Goal: Task Accomplishment & Management: Use online tool/utility

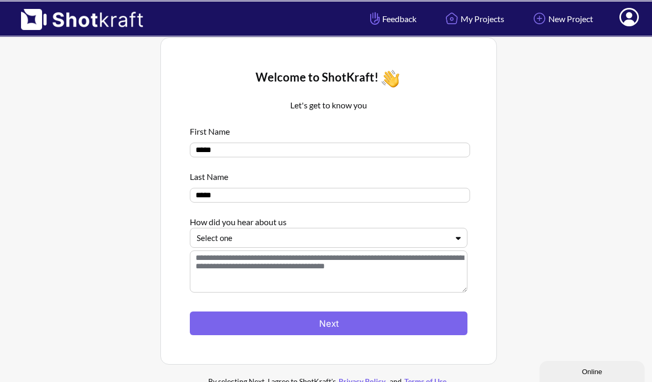
click at [335, 238] on div at bounding box center [322, 238] width 251 height 12
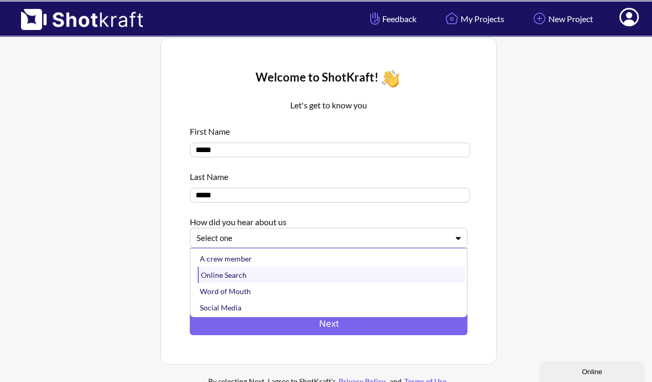
click at [323, 278] on div "Online Search" at bounding box center [331, 274] width 267 height 16
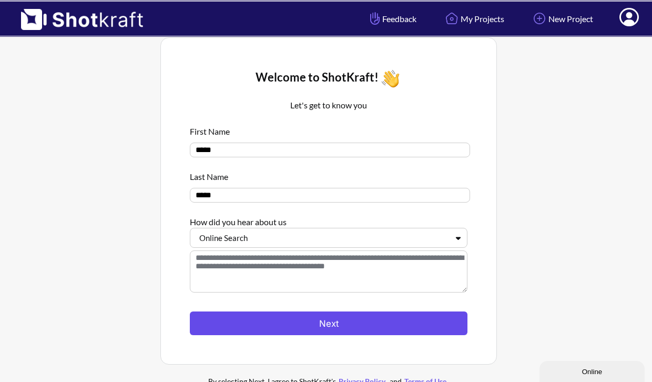
click at [330, 318] on button "Next" at bounding box center [329, 323] width 278 height 24
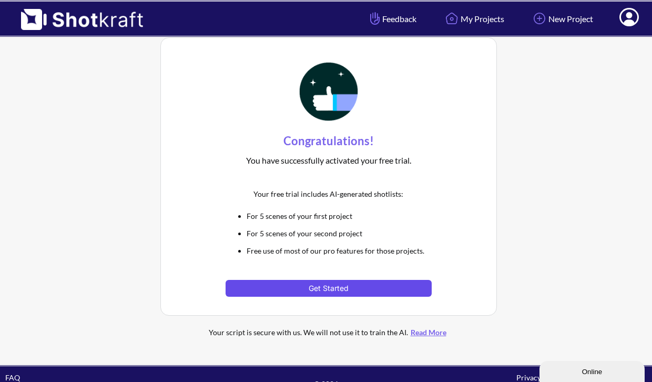
click at [330, 289] on button "Get Started" at bounding box center [327, 288] width 205 height 17
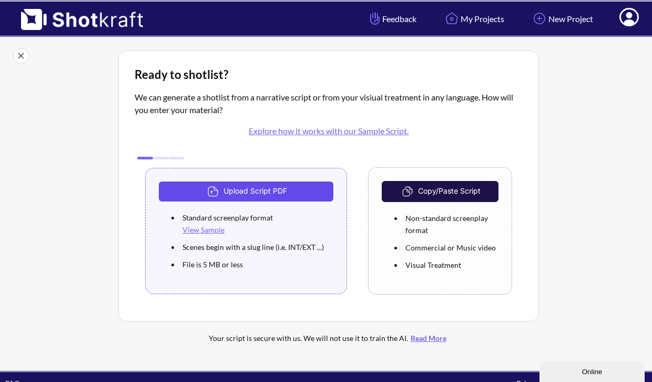
click at [285, 187] on button "Upload Script PDF" at bounding box center [246, 191] width 174 height 20
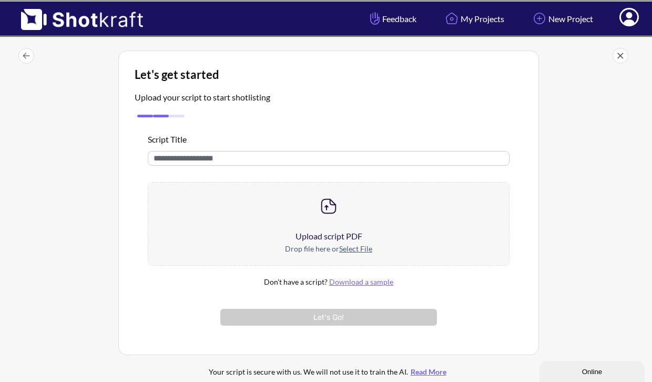
click at [331, 210] on img at bounding box center [328, 206] width 21 height 21
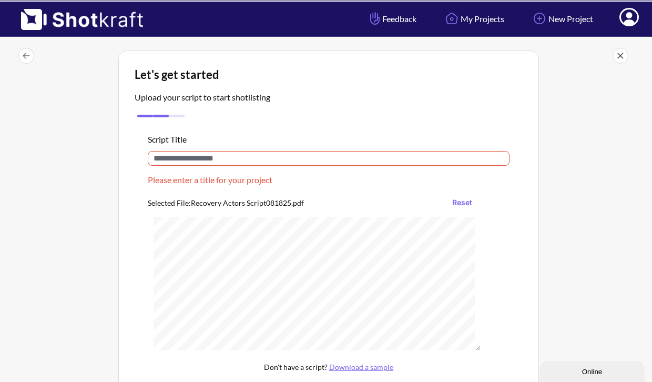
click at [266, 160] on input "text" at bounding box center [329, 158] width 362 height 15
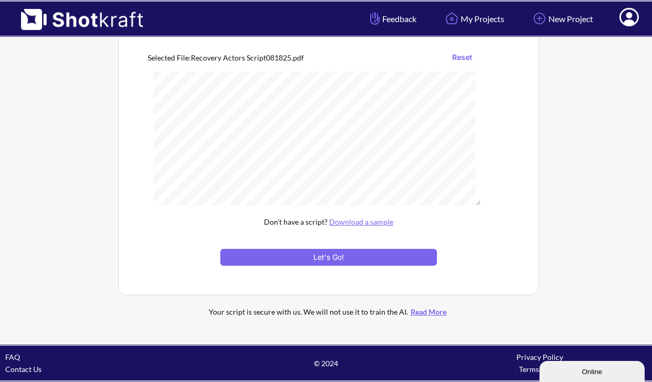
scroll to position [134, 0]
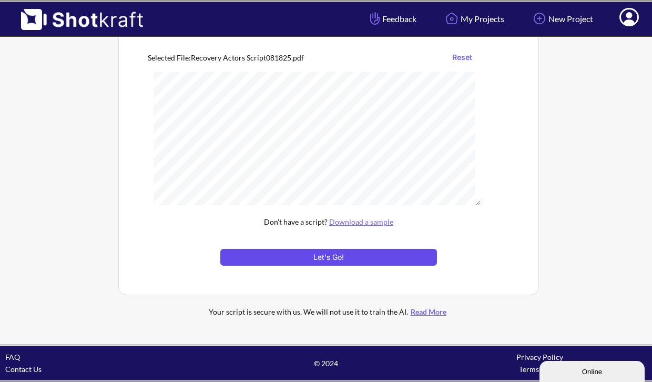
type input "********"
click at [322, 253] on button "Let's Go!" at bounding box center [328, 257] width 217 height 17
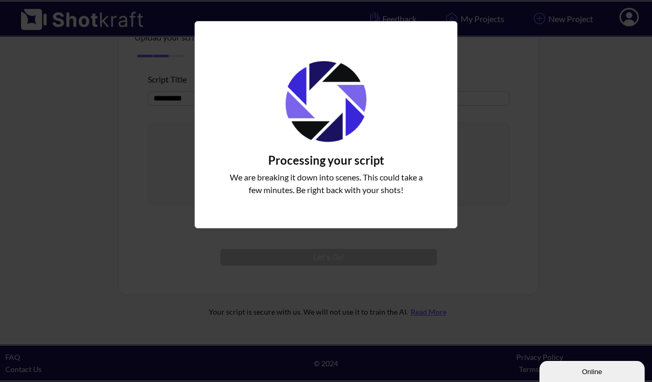
scroll to position [61, 0]
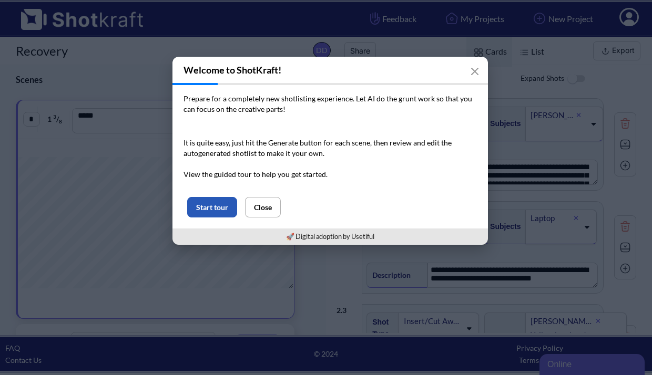
click at [216, 204] on button "Start tour" at bounding box center [212, 207] width 50 height 20
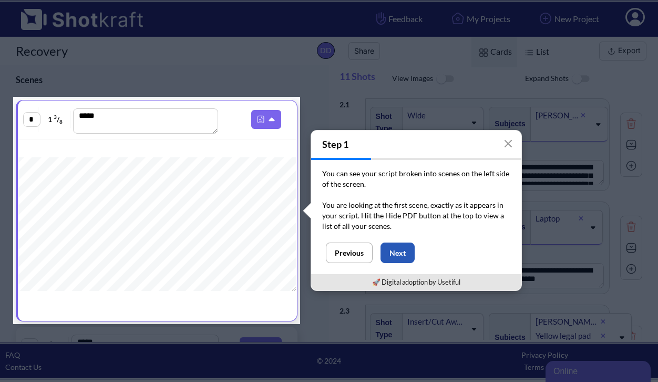
click at [407, 253] on button "Next" at bounding box center [398, 252] width 34 height 20
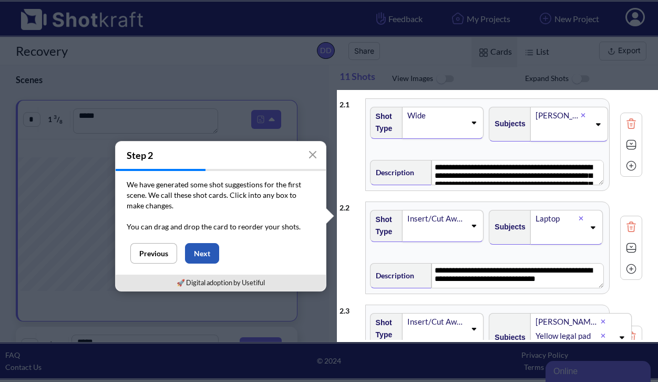
click at [200, 253] on button "Next" at bounding box center [202, 253] width 34 height 20
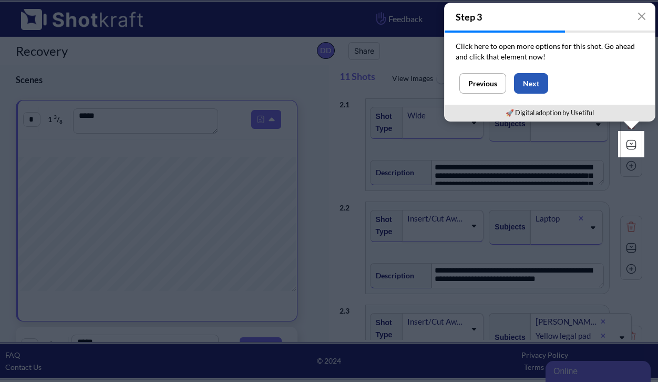
click at [528, 82] on button "Next" at bounding box center [531, 83] width 34 height 20
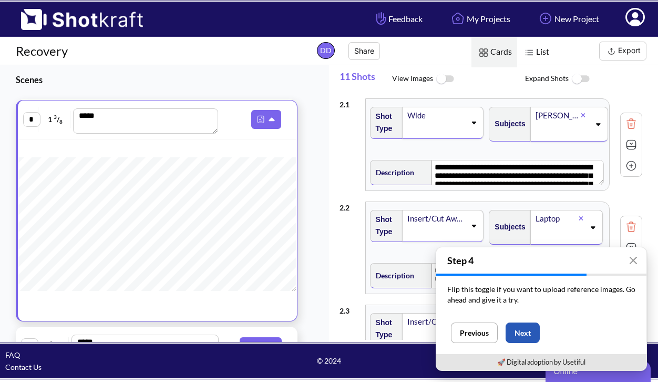
click at [527, 328] on button "Next" at bounding box center [523, 332] width 34 height 20
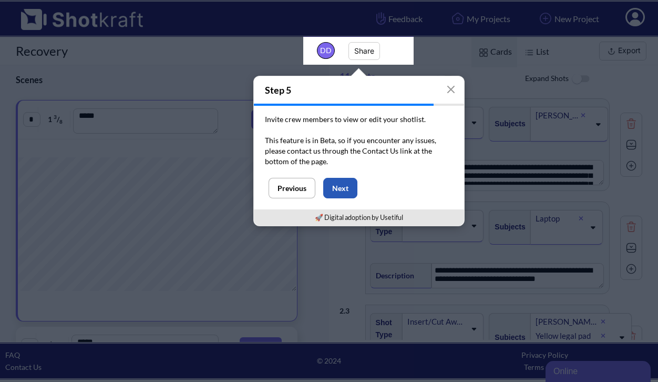
click at [339, 182] on button "Next" at bounding box center [340, 188] width 34 height 20
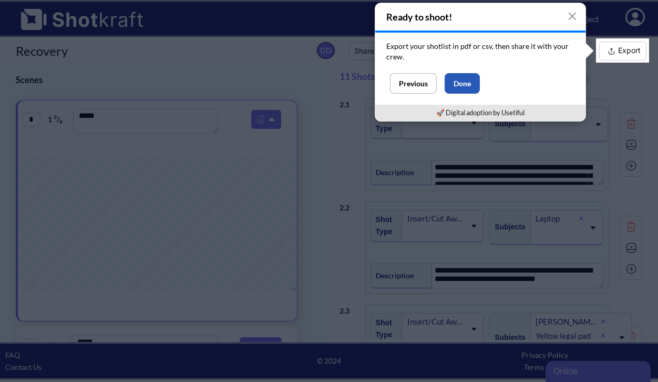
click at [466, 78] on button "Done" at bounding box center [462, 83] width 35 height 20
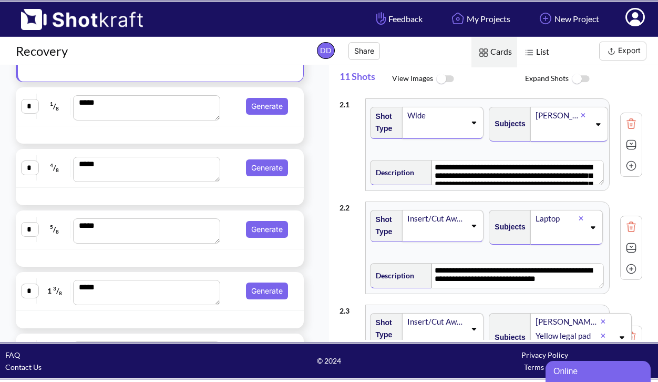
scroll to position [293, 0]
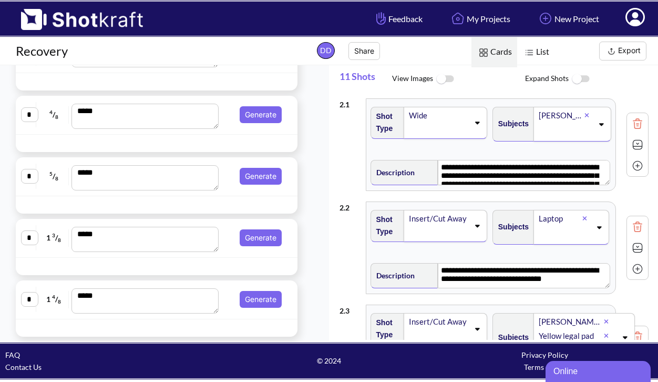
click at [371, 165] on span "Description" at bounding box center [404, 172] width 67 height 25
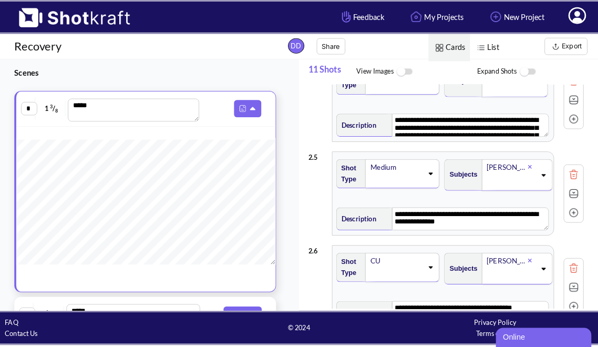
scroll to position [5, 0]
click at [276, 118] on icon at bounding box center [279, 119] width 11 height 9
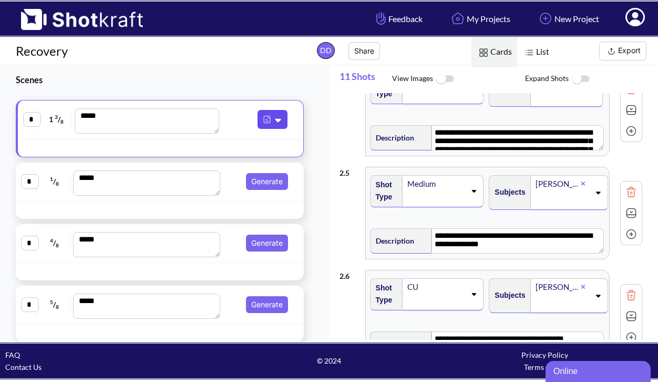
click at [276, 118] on icon at bounding box center [279, 119] width 11 height 9
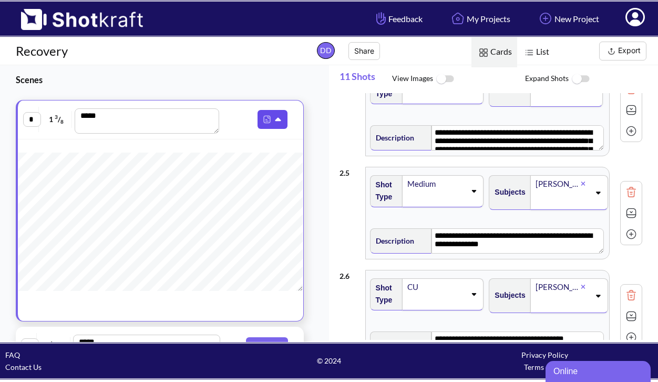
click at [276, 118] on icon at bounding box center [279, 119] width 11 height 9
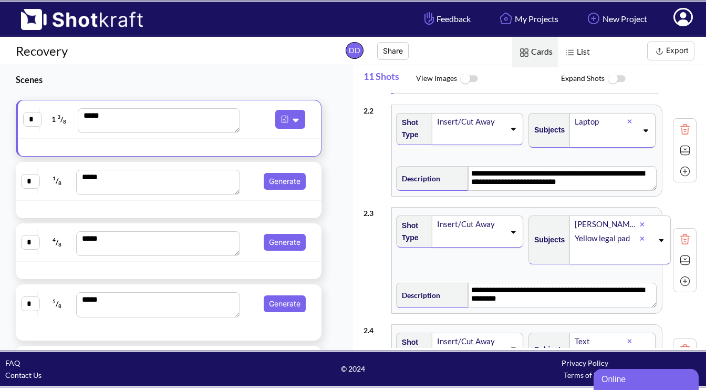
scroll to position [0, 0]
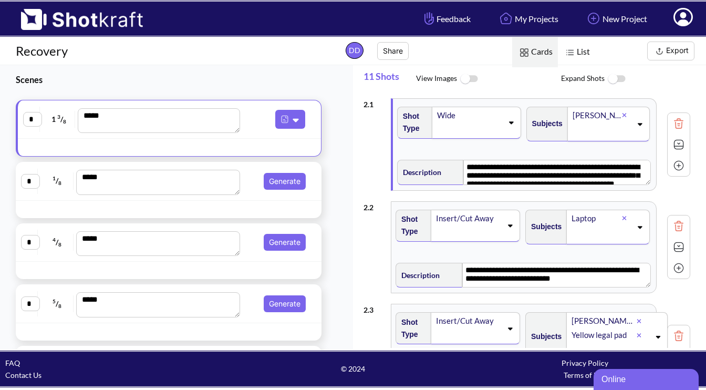
click at [531, 49] on span "Cards" at bounding box center [535, 52] width 46 height 30
click at [464, 79] on img at bounding box center [469, 79] width 24 height 23
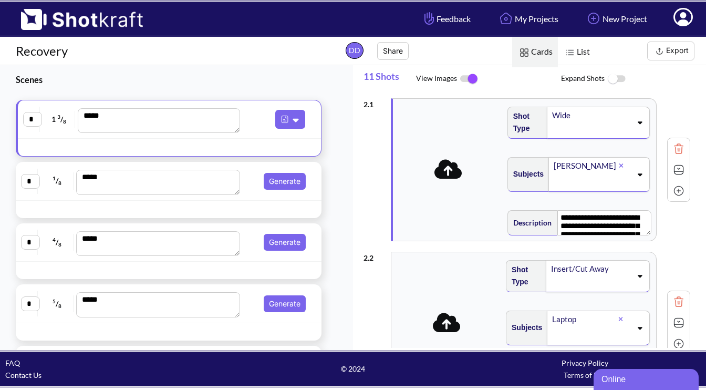
click at [464, 79] on img at bounding box center [469, 79] width 24 height 22
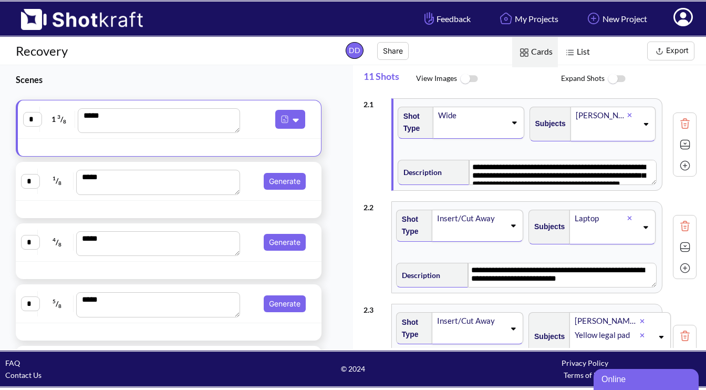
click at [490, 127] on span at bounding box center [471, 129] width 68 height 15
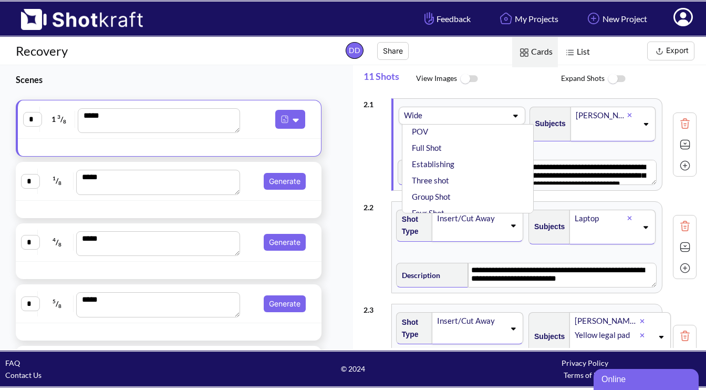
scroll to position [231, 0]
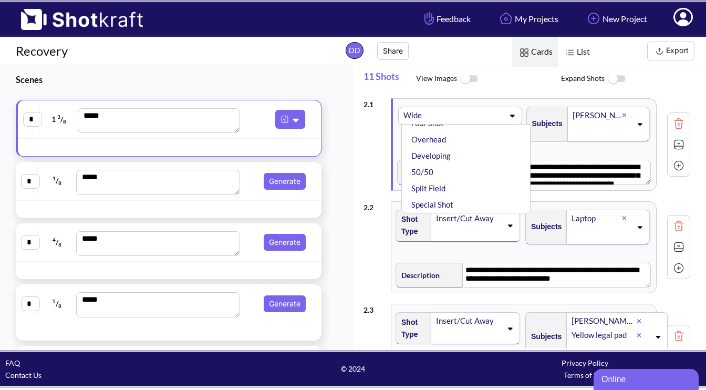
click at [492, 84] on span "View Images" at bounding box center [488, 79] width 145 height 23
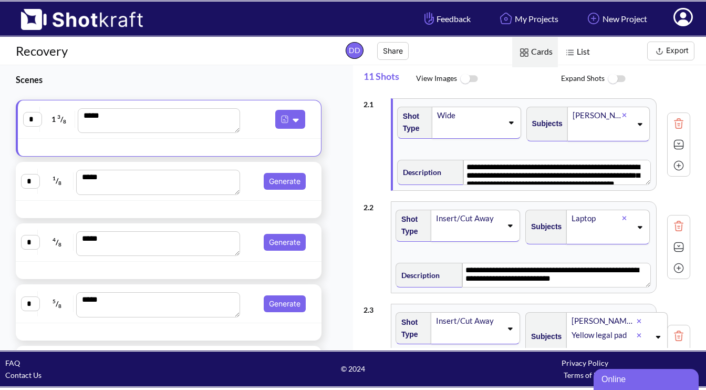
click at [494, 88] on span "View Images" at bounding box center [488, 79] width 145 height 23
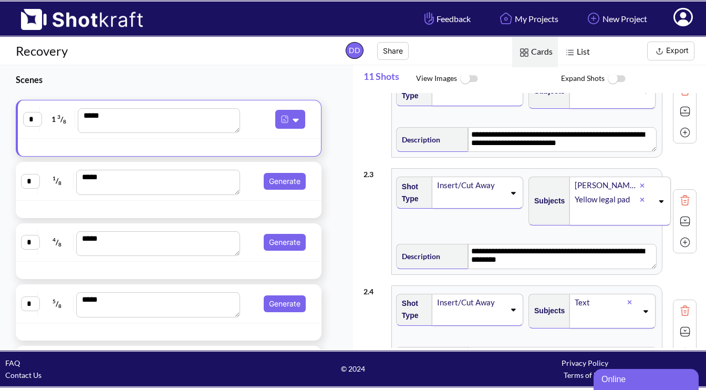
scroll to position [133, 0]
